Goal: Information Seeking & Learning: Check status

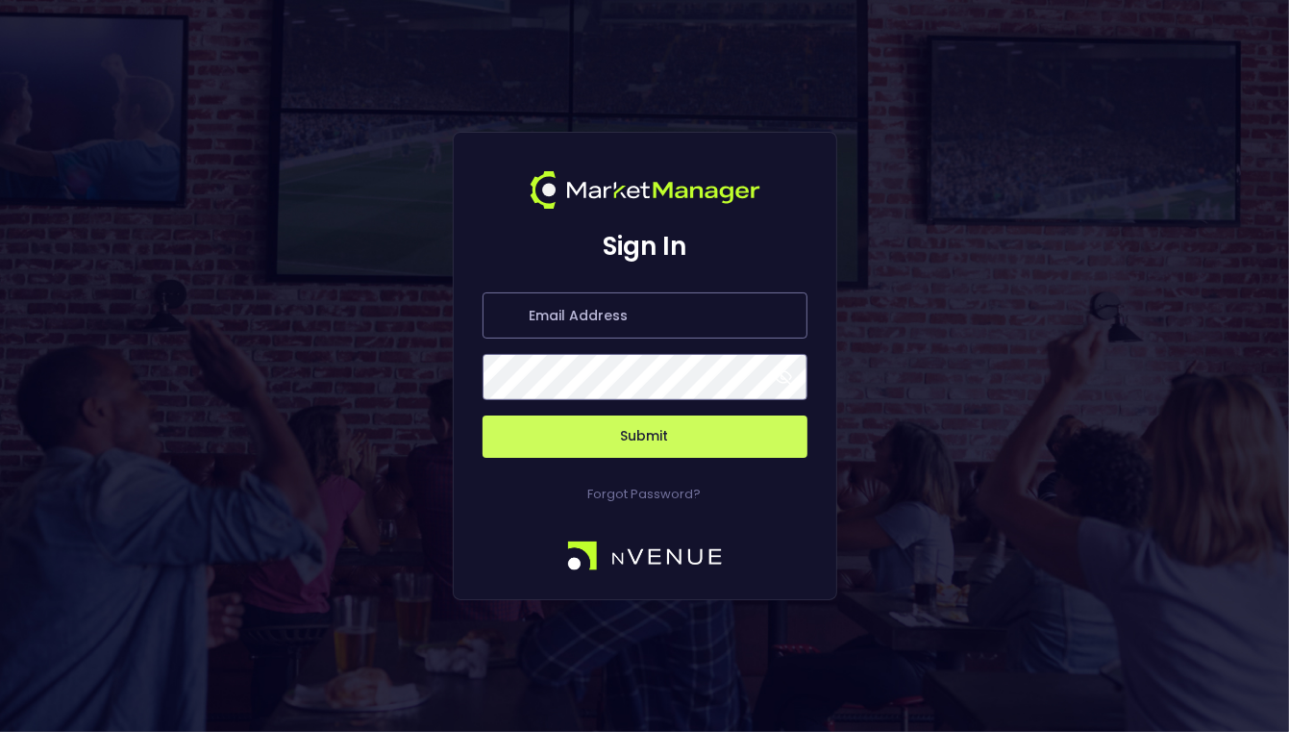
type input "[PERSON_NAME][EMAIL_ADDRESS][DOMAIN_NAME]"
click at [631, 442] on button "Submit" at bounding box center [645, 436] width 325 height 42
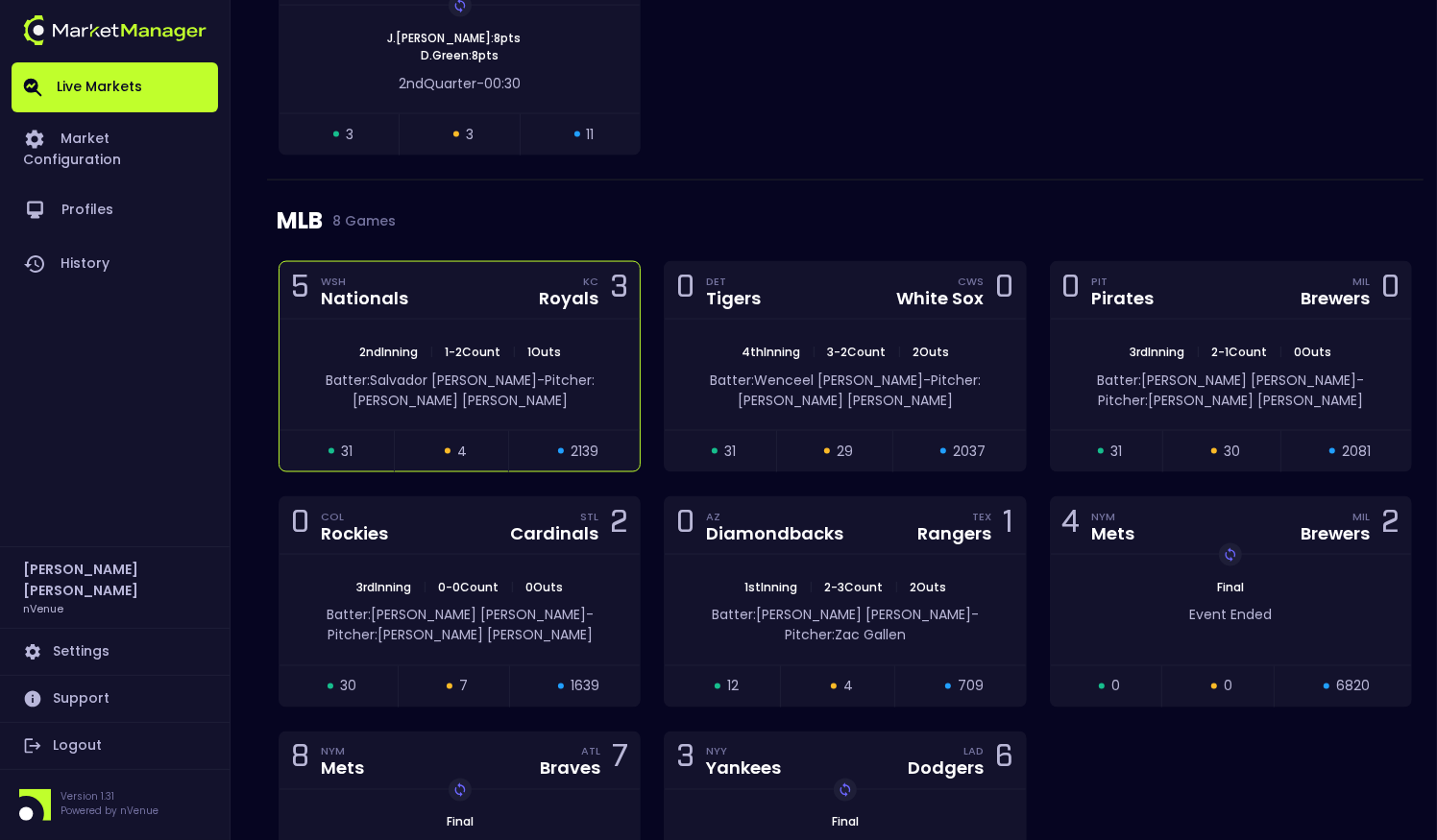
scroll to position [2320, 0]
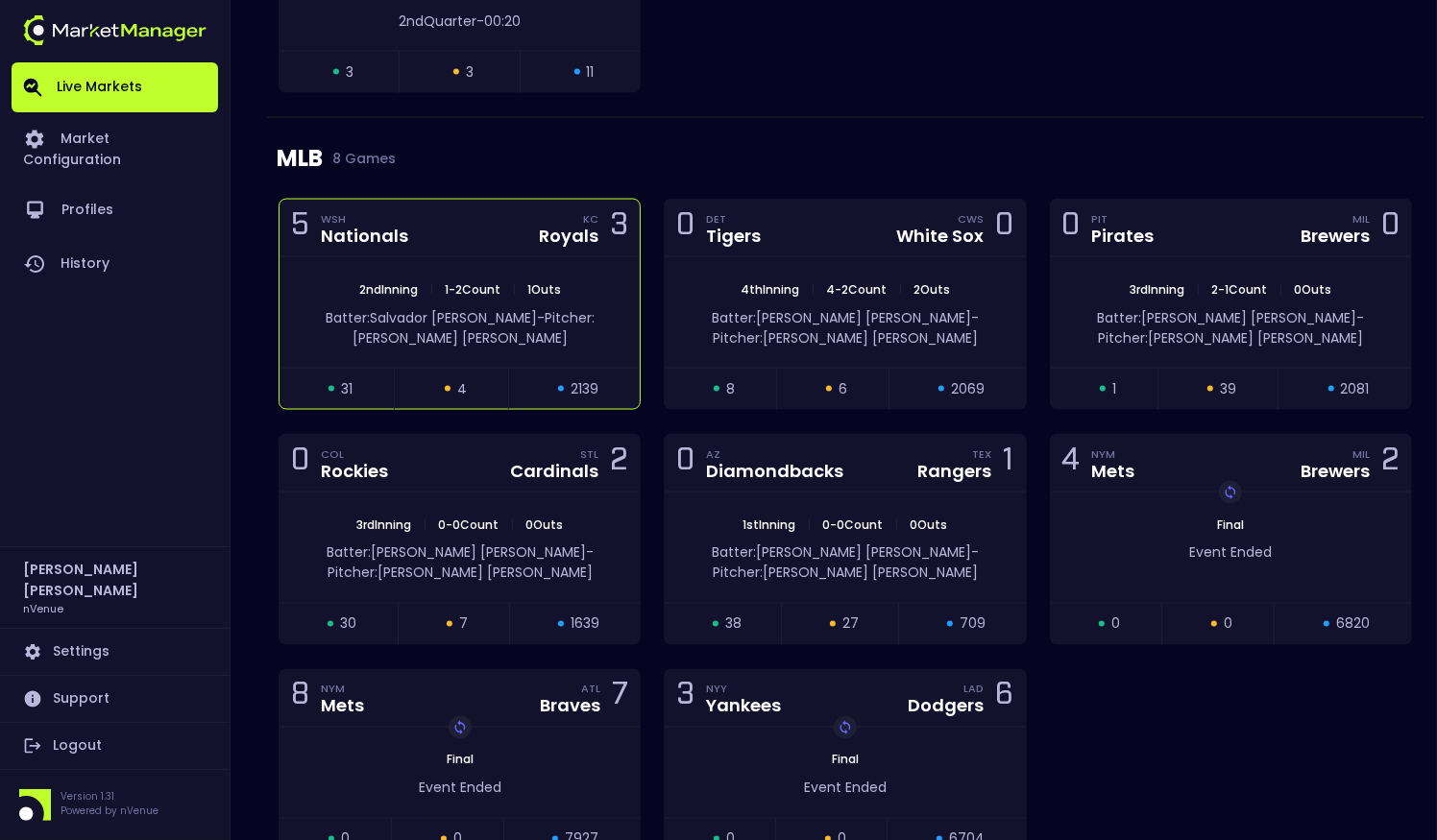
click at [527, 309] on span "Pitcher: [PERSON_NAME]" at bounding box center [474, 328] width 242 height 39
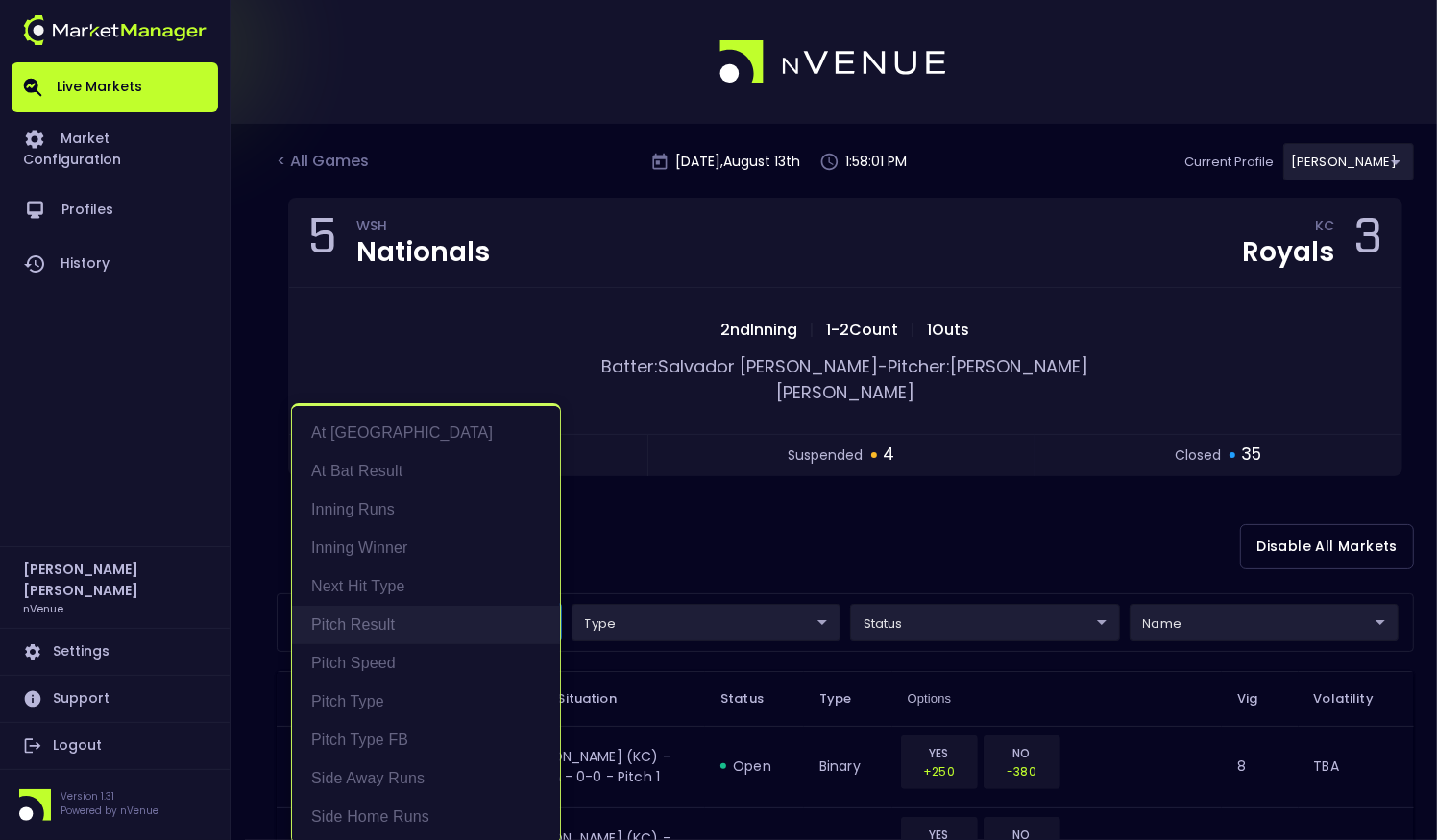
scroll to position [3, 0]
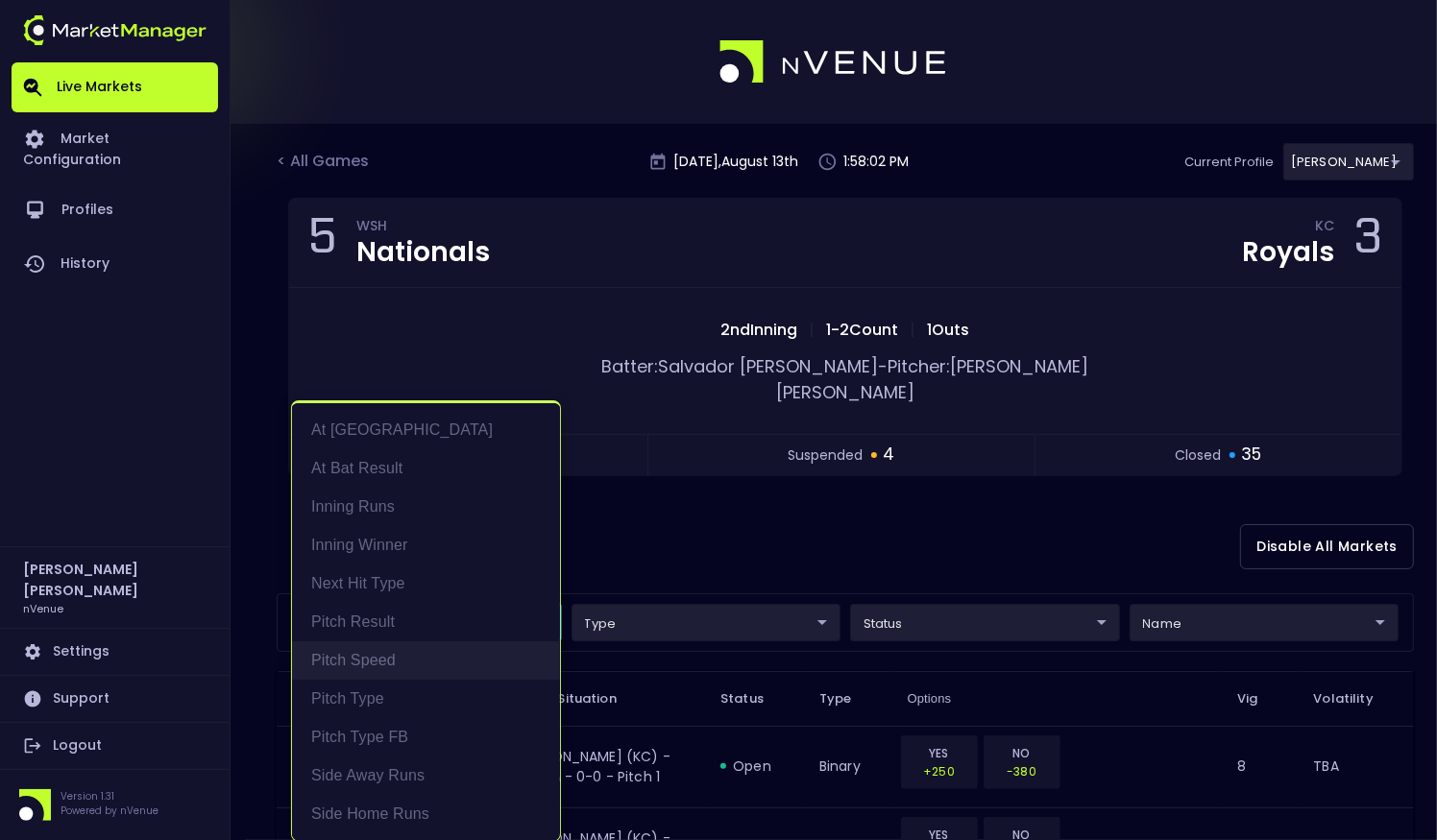
click at [404, 654] on li "Pitch Speed" at bounding box center [426, 660] width 268 height 38
type input "Pitch Speed"
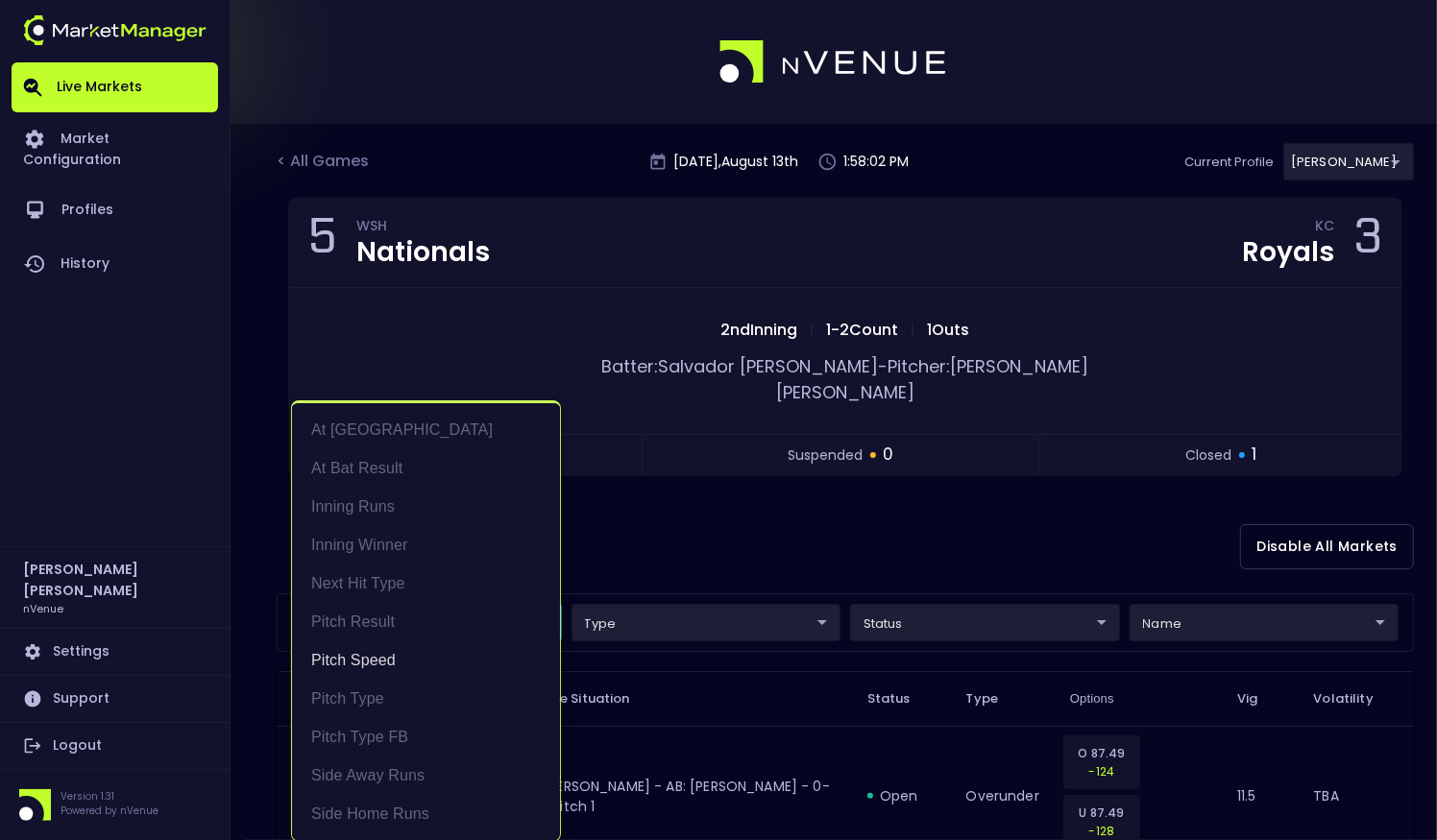
click at [678, 538] on div at bounding box center [718, 420] width 1437 height 840
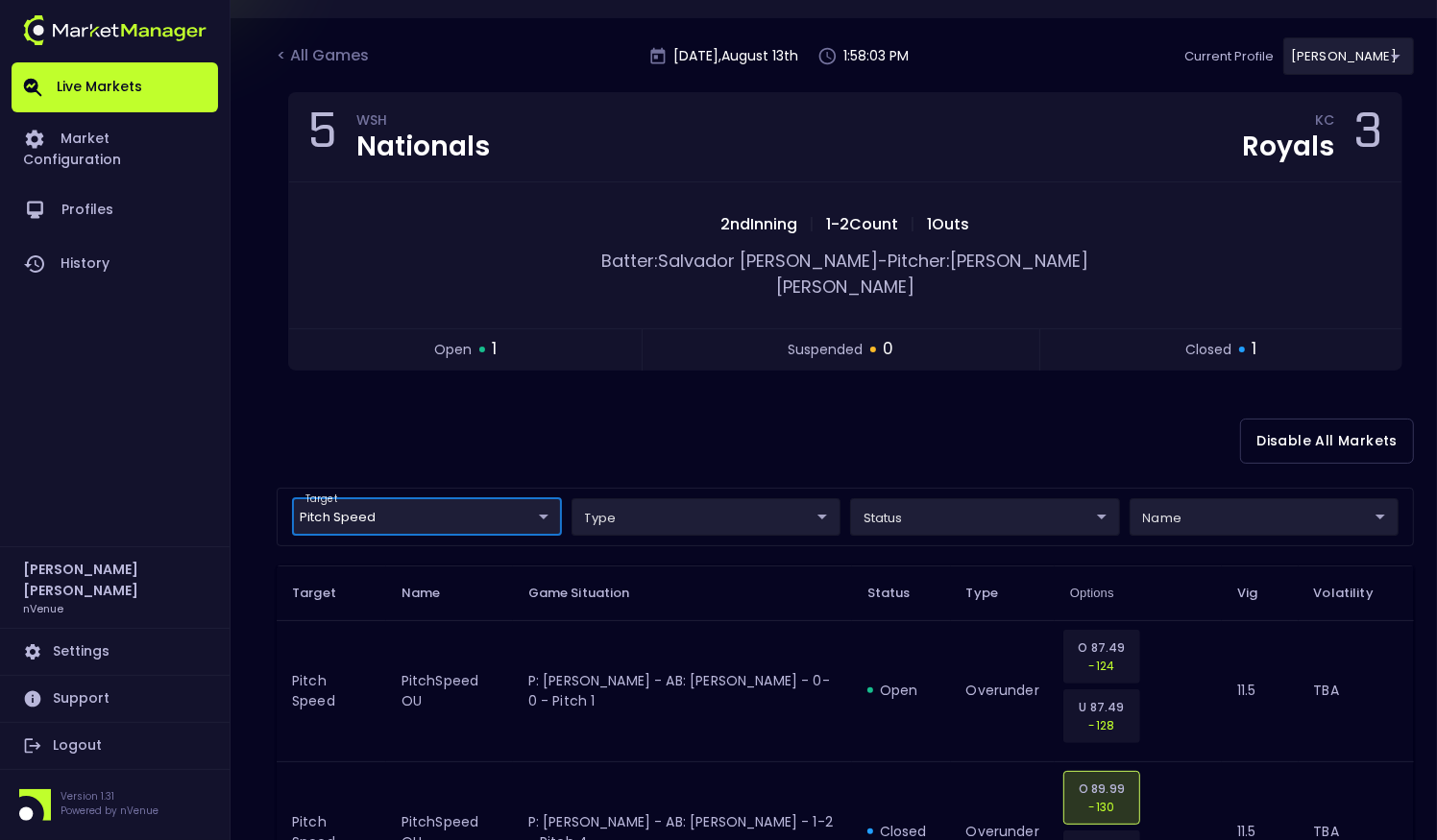
scroll to position [199, 0]
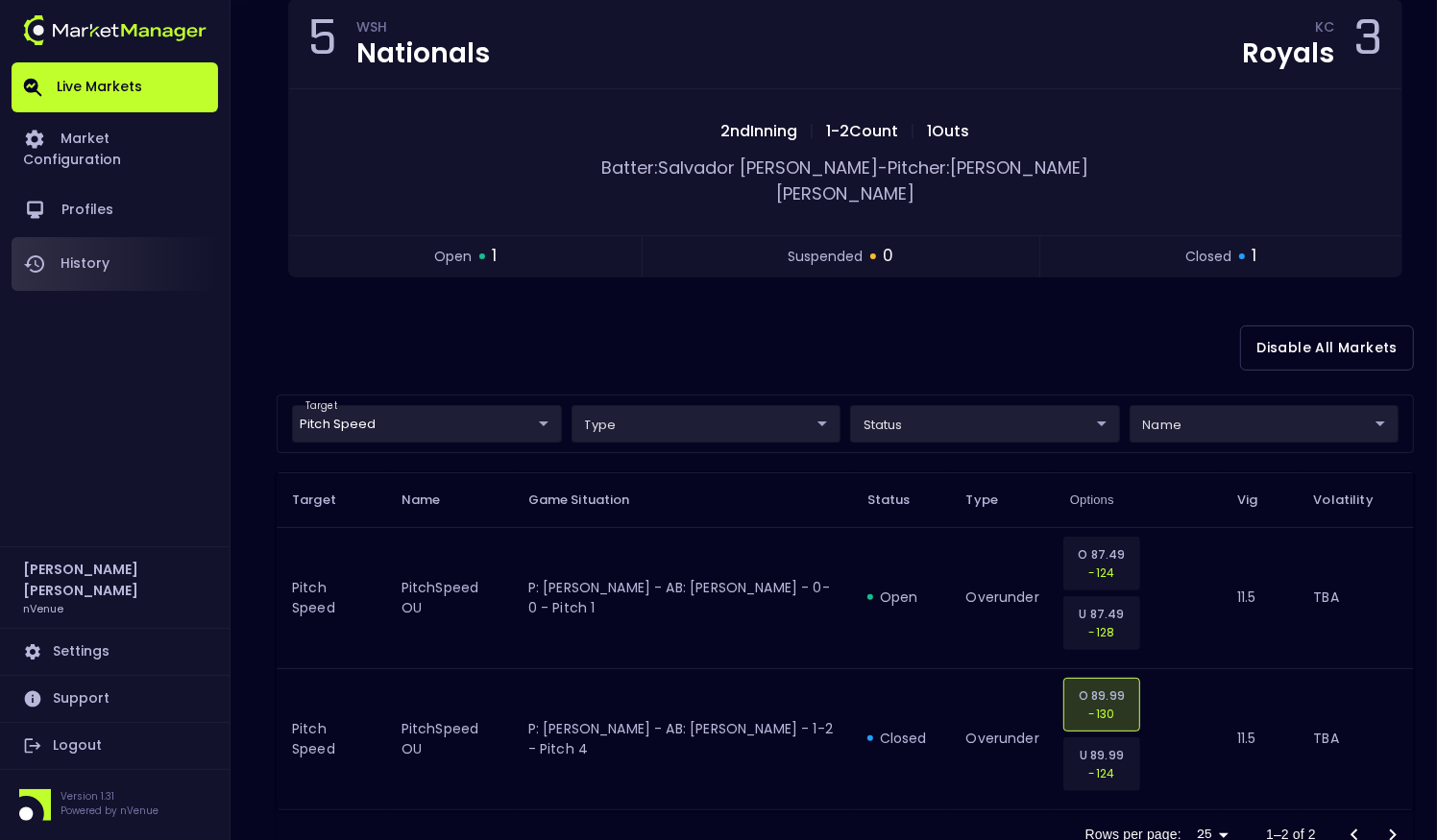
click at [60, 249] on link "History" at bounding box center [115, 264] width 207 height 54
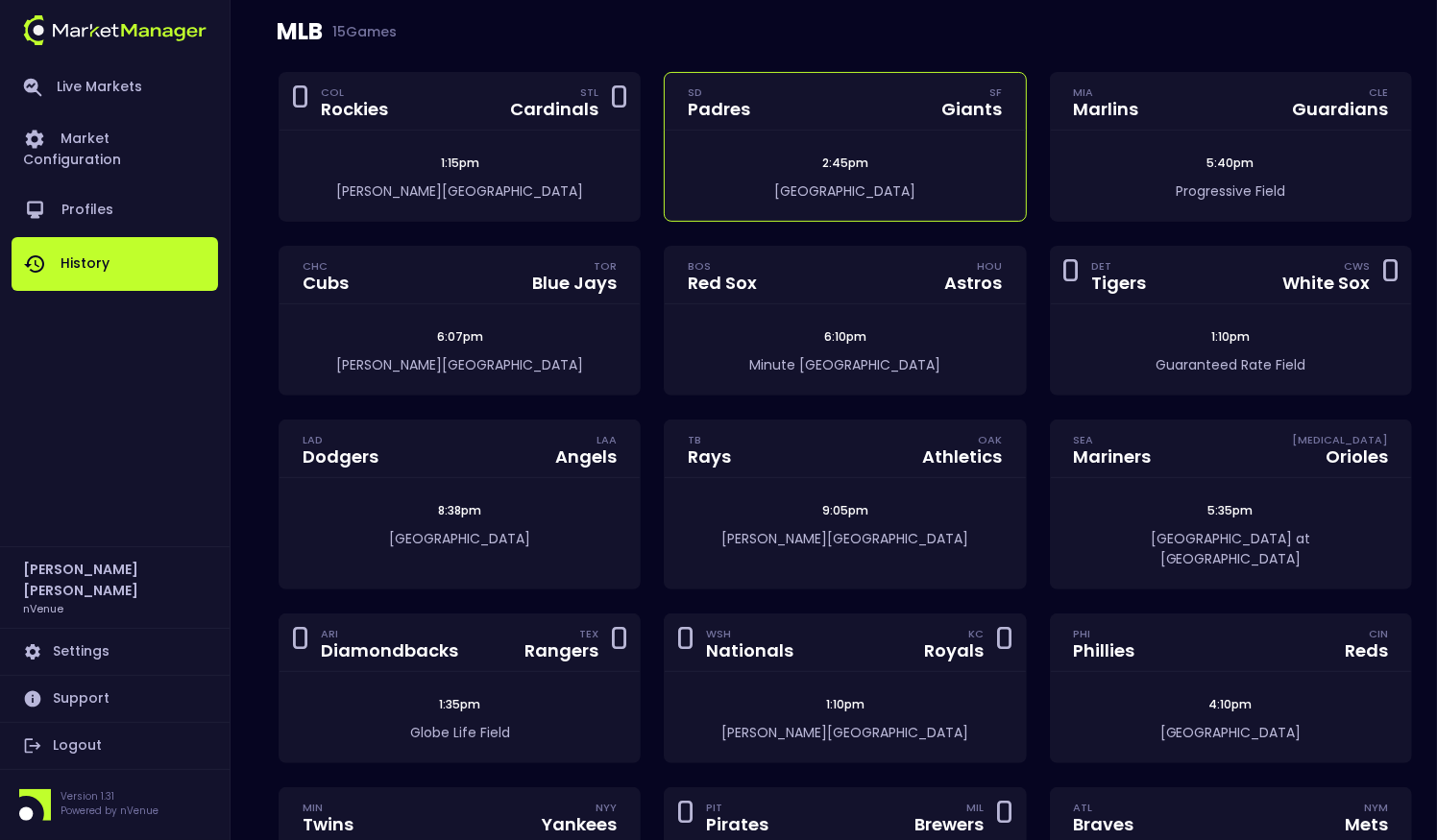
scroll to position [375, 0]
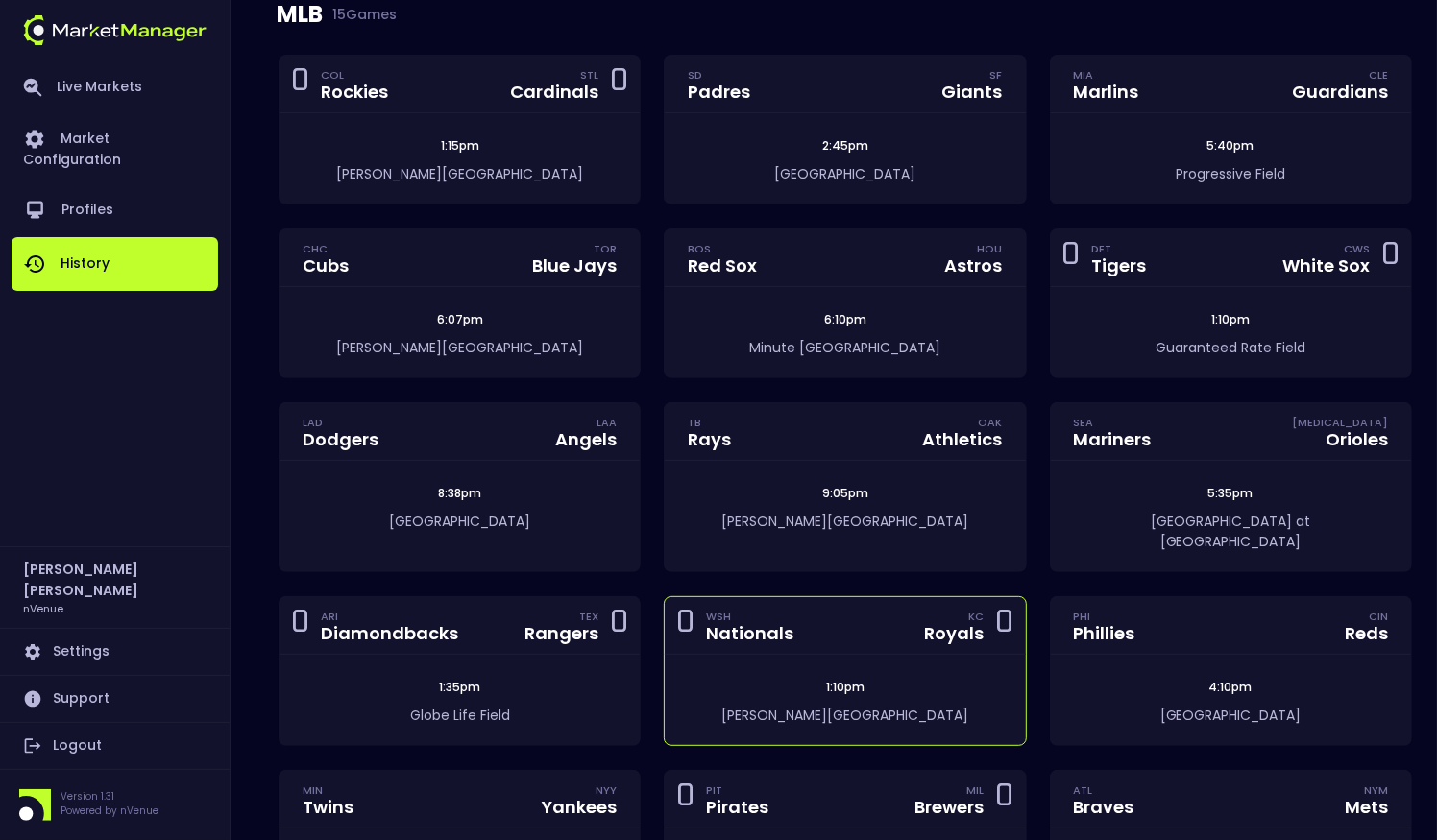
click at [884, 609] on div "0 WSH Nationals [PERSON_NAME] 0" at bounding box center [844, 626] width 360 height 58
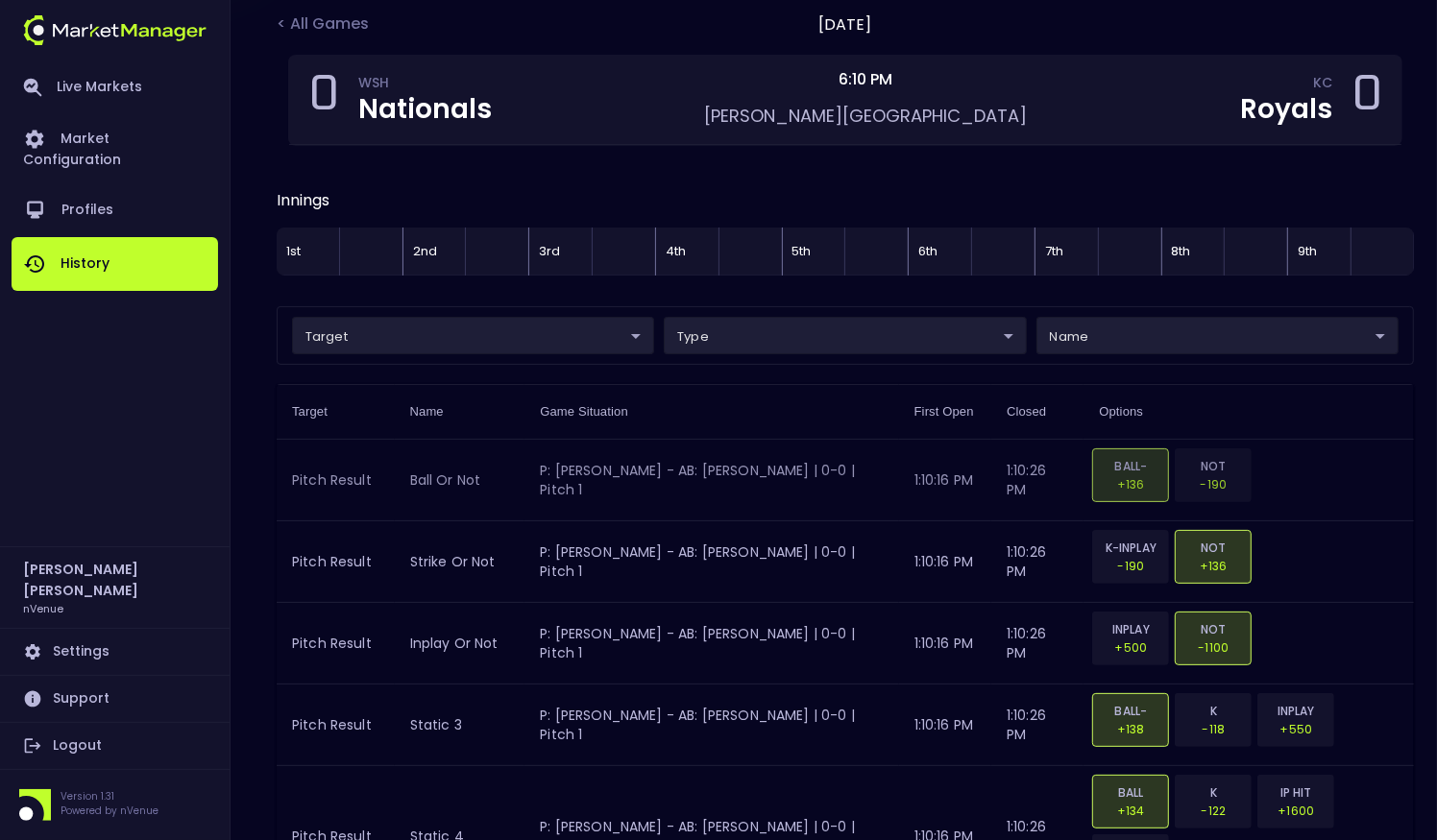
scroll to position [188, 0]
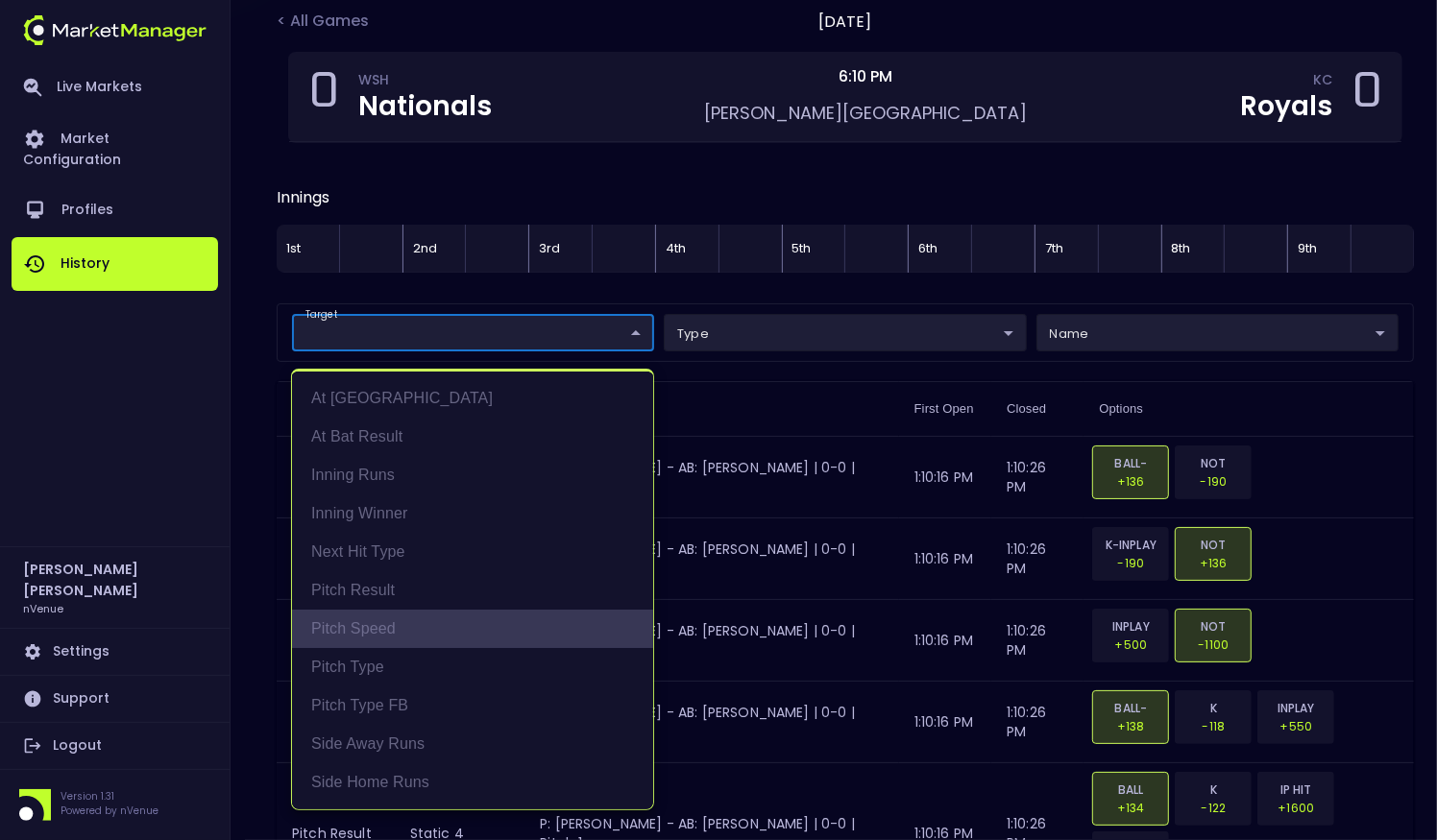
click at [430, 622] on li "Pitch Speed" at bounding box center [472, 628] width 361 height 38
type input "Pitch Speed"
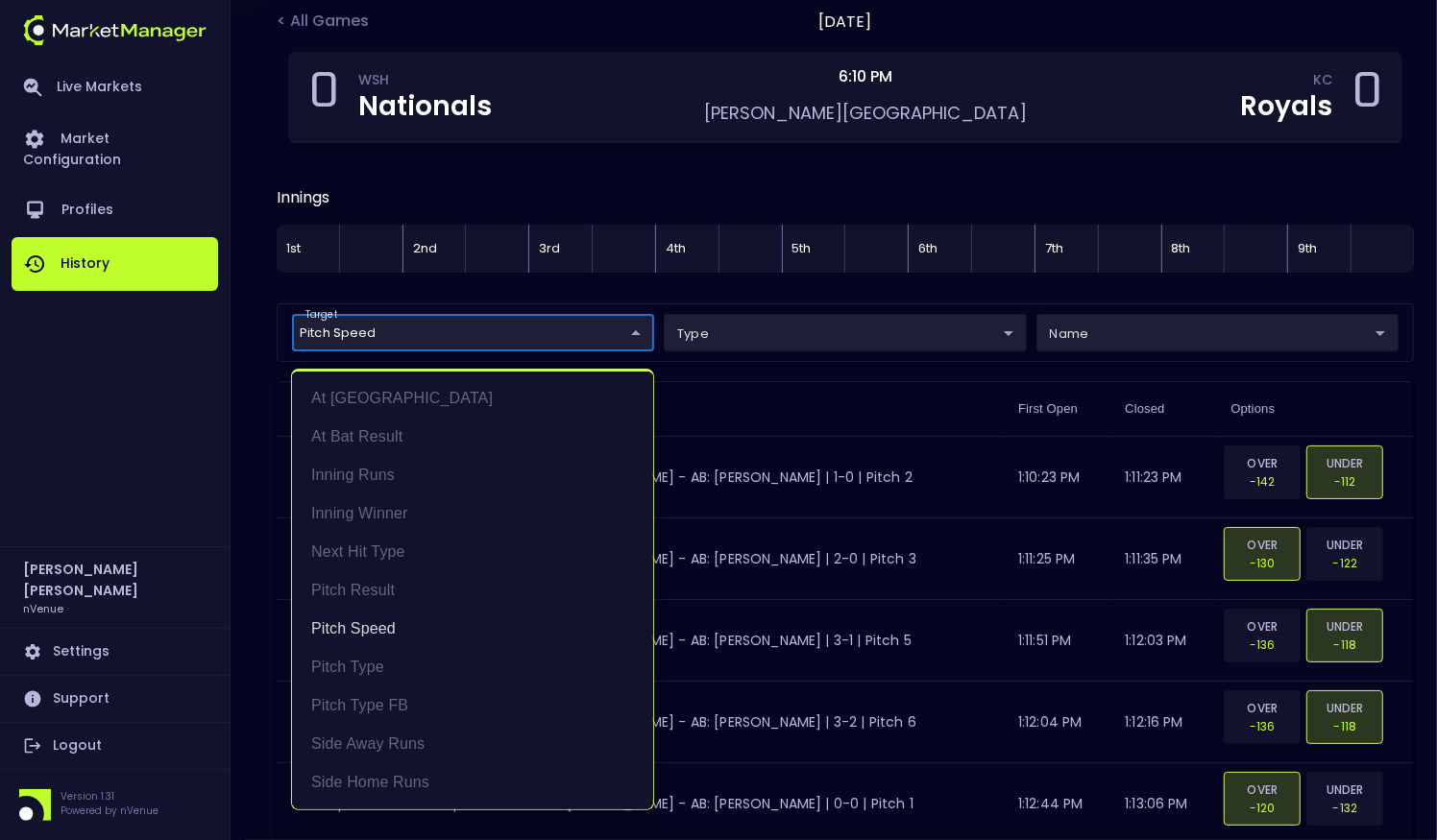
click at [847, 369] on div at bounding box center [718, 420] width 1437 height 840
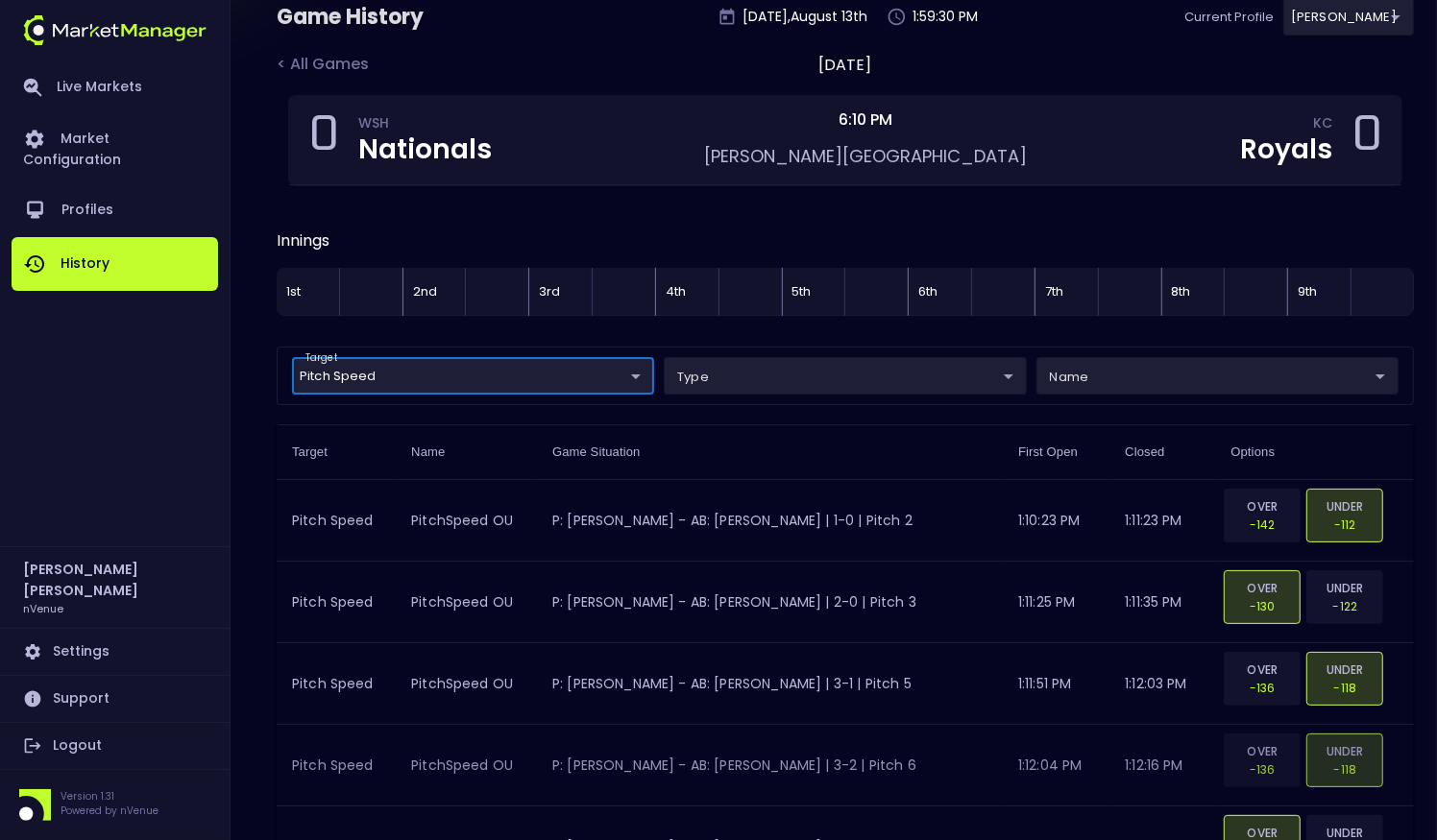
scroll to position [133, 0]
